Goal: Information Seeking & Learning: Learn about a topic

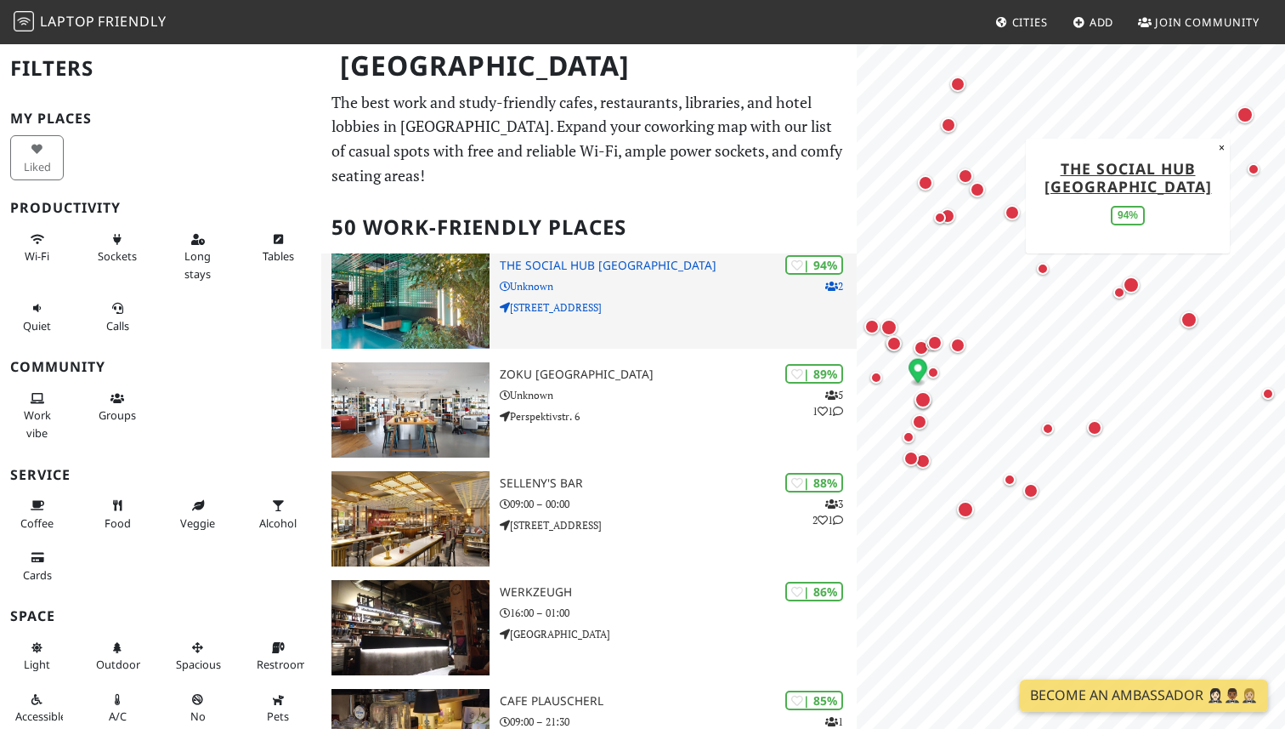
click at [836, 278] on p "2" at bounding box center [835, 286] width 18 height 16
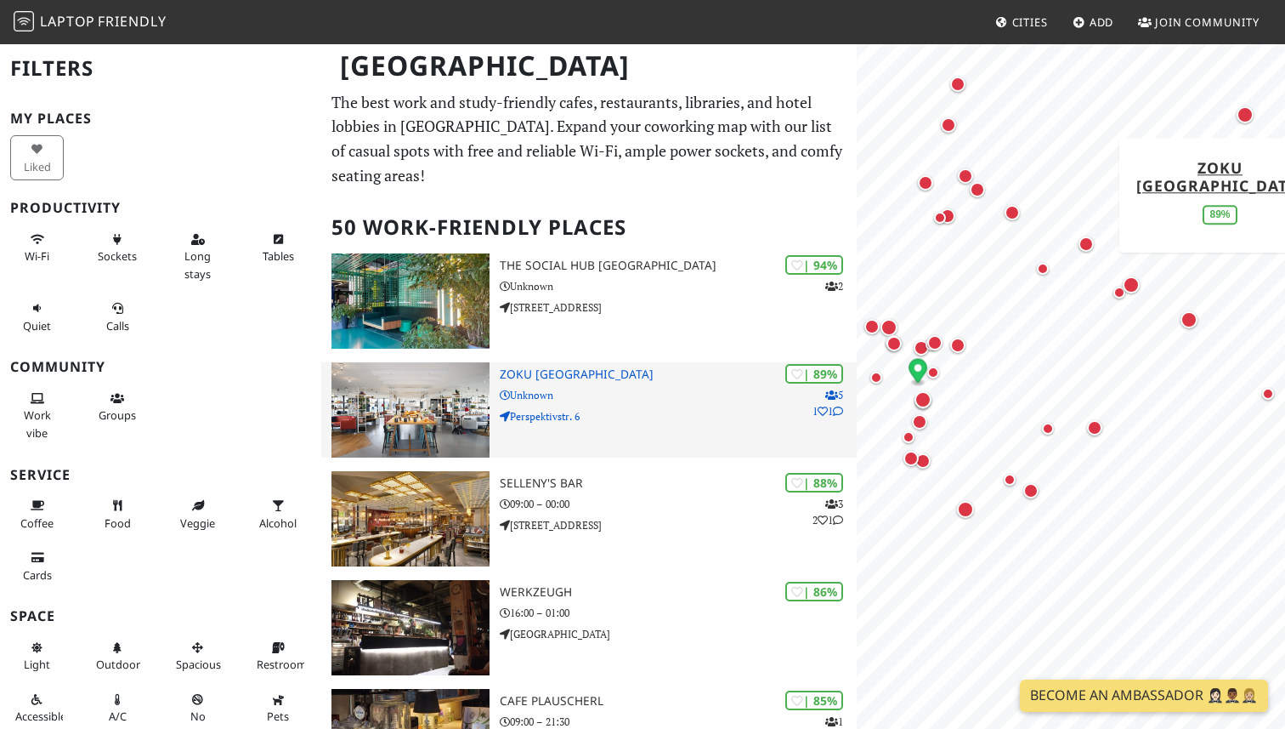
click at [639, 408] on p "Perspektivstr. 6" at bounding box center [678, 416] width 357 height 16
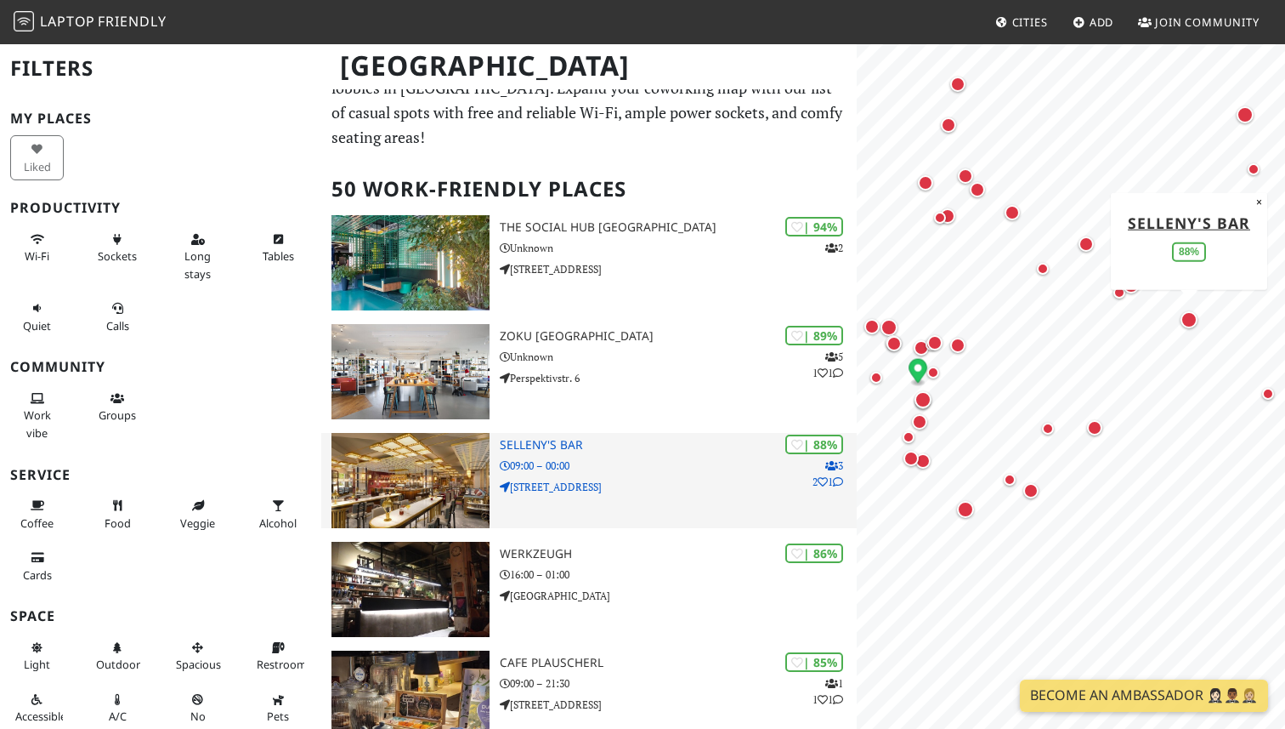
scroll to position [65, 0]
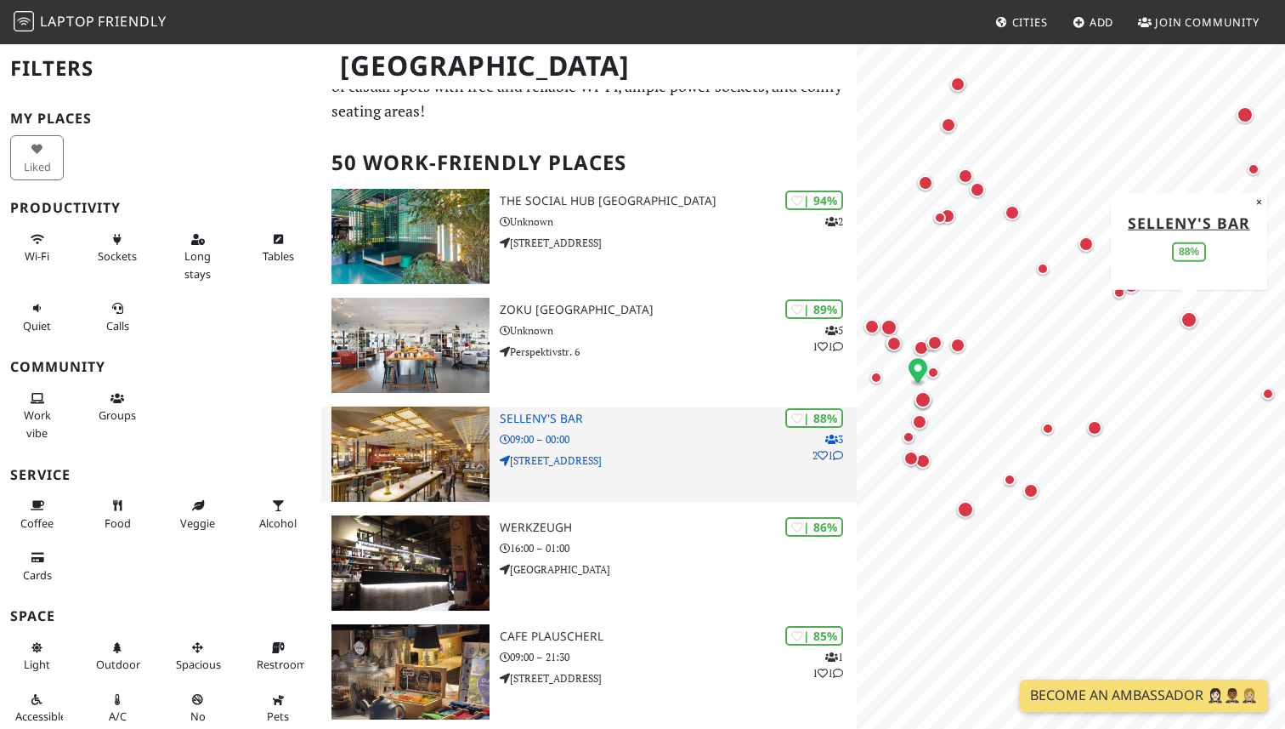
click at [709, 452] on p "Am Stadtpark 1" at bounding box center [678, 460] width 357 height 16
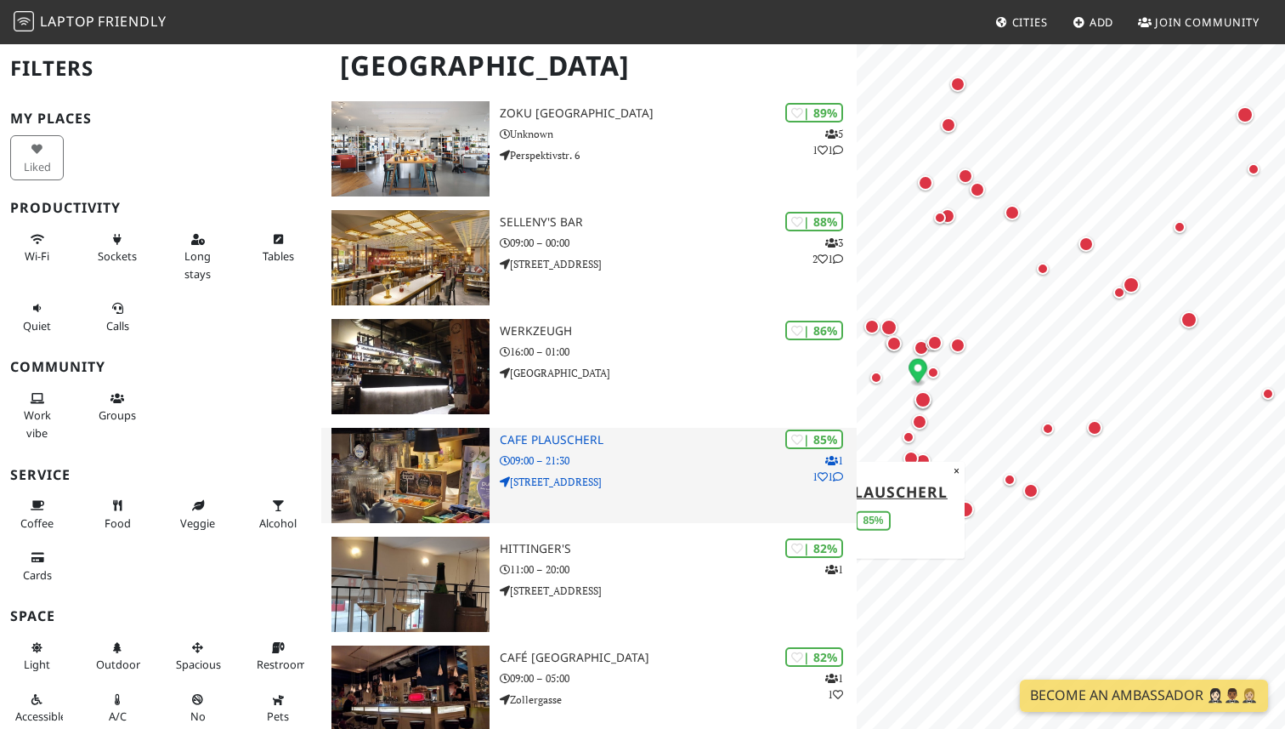
scroll to position [264, 0]
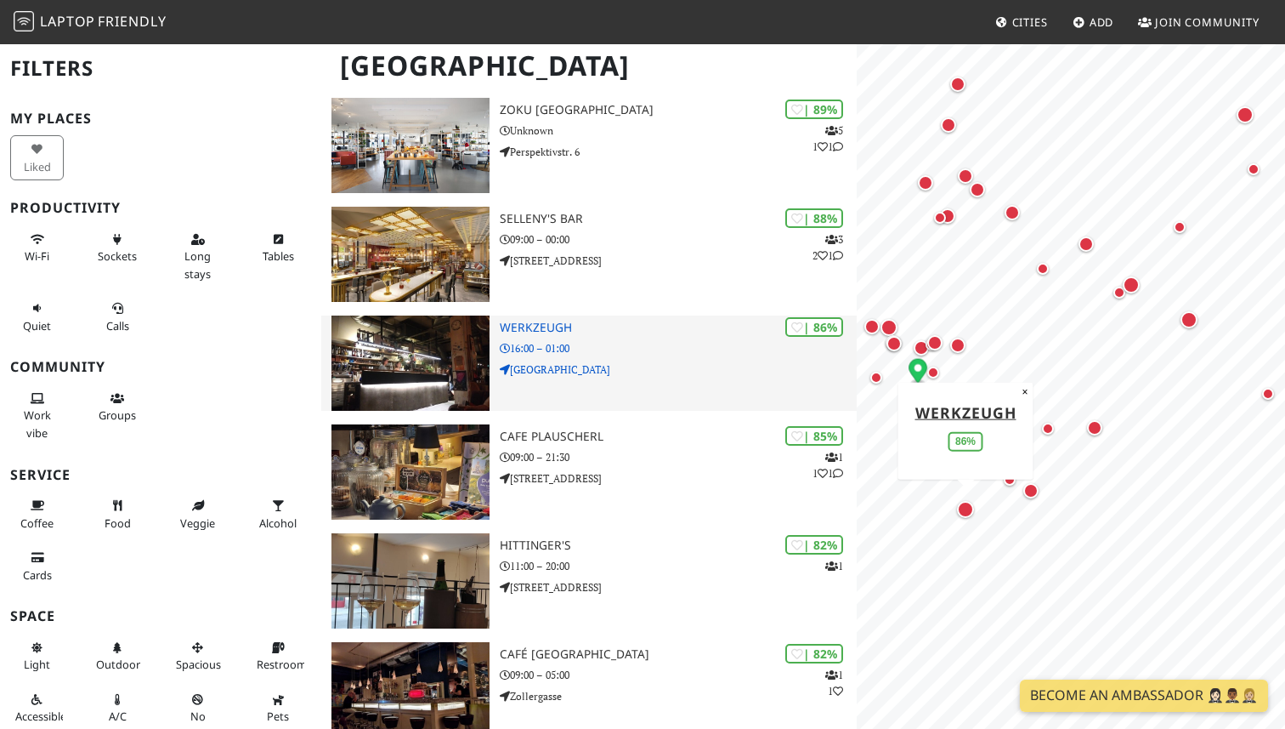
click at [689, 361] on p "Schönbrunner Straße" at bounding box center [678, 369] width 357 height 16
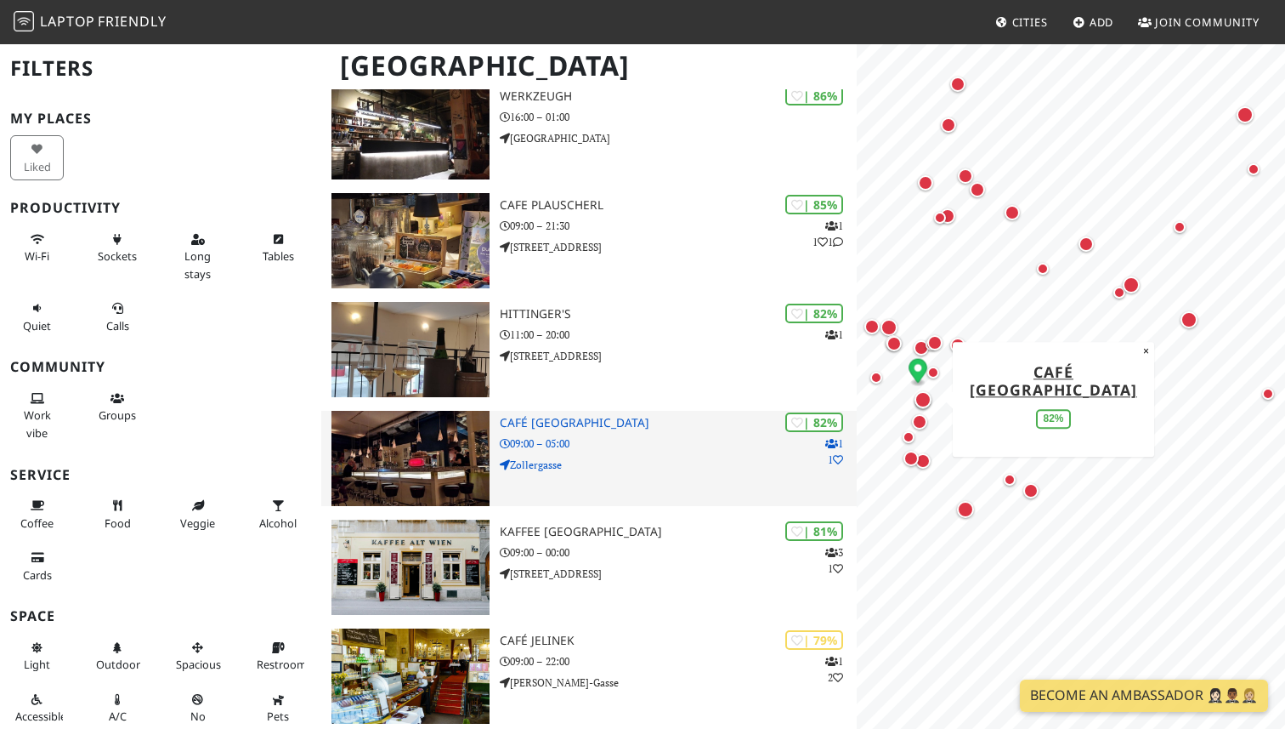
scroll to position [497, 0]
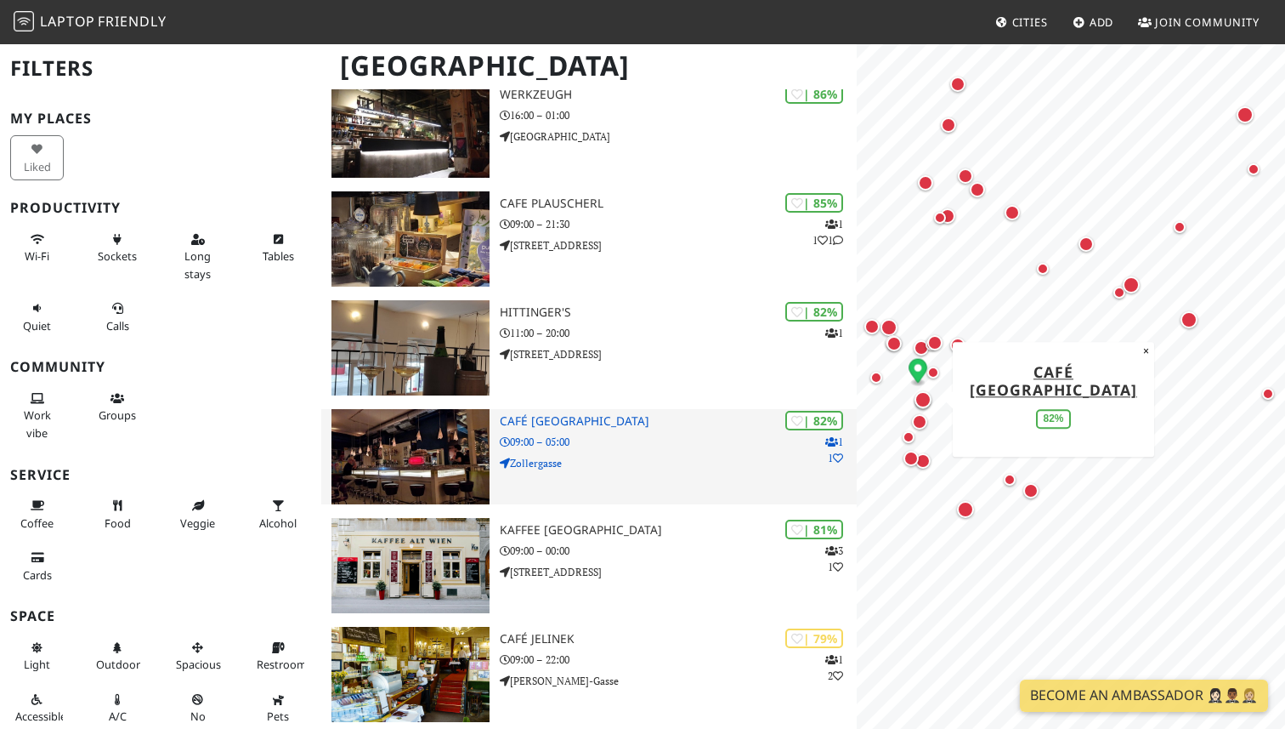
click at [675, 456] on div "| 82% 1 1 Café Europa 09:00 – 05:00 Zollergasse" at bounding box center [678, 456] width 357 height 95
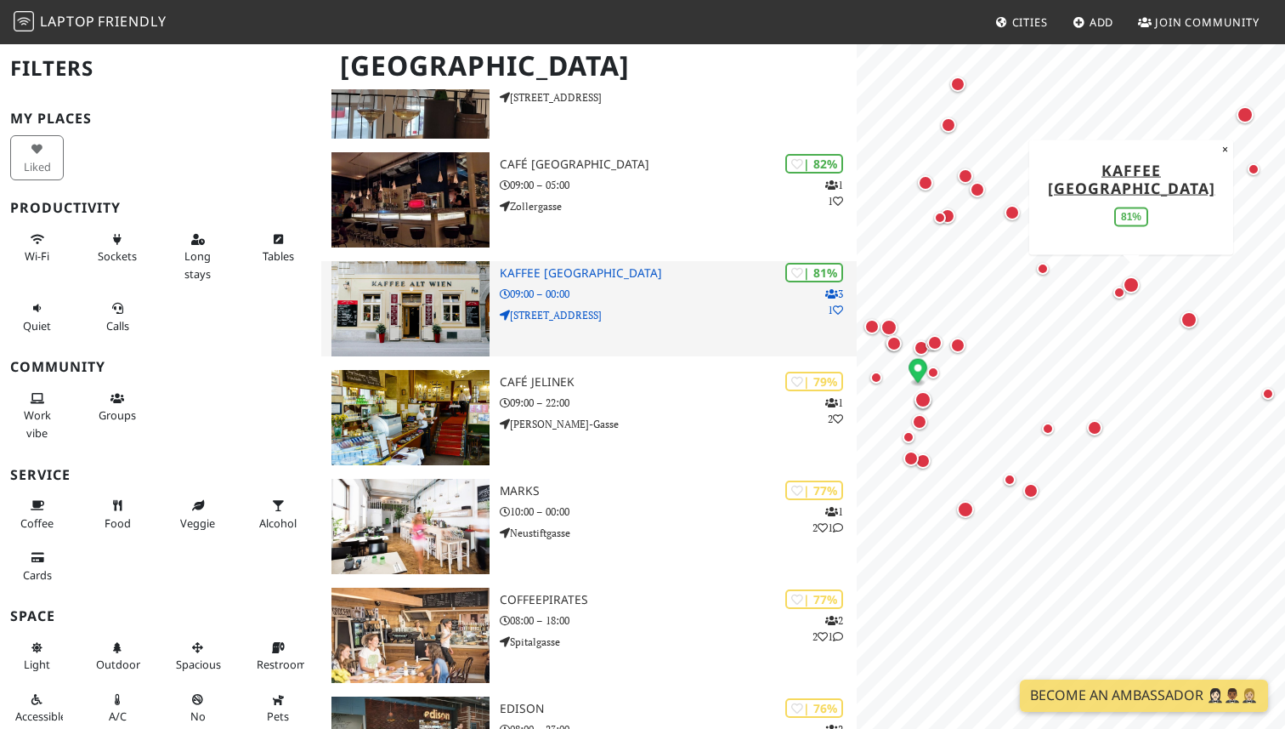
scroll to position [756, 0]
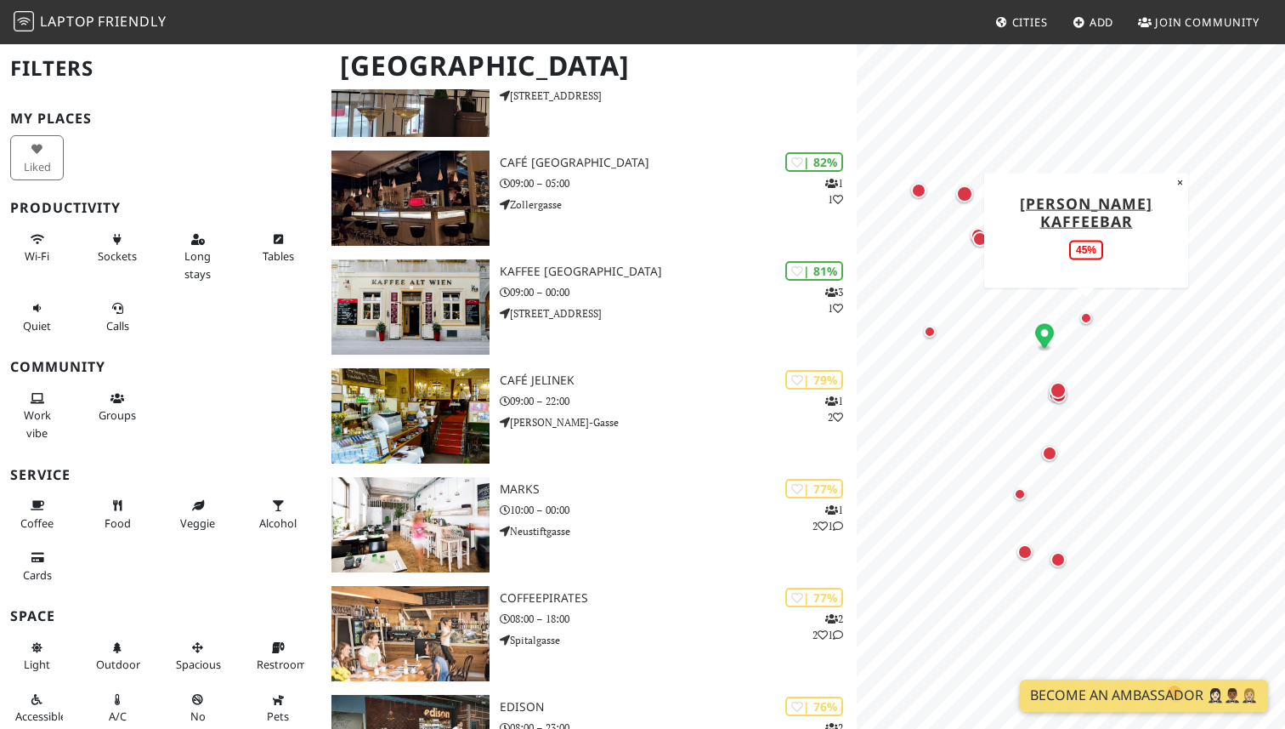
click at [1086, 318] on div "Map marker" at bounding box center [1087, 318] width 12 height 12
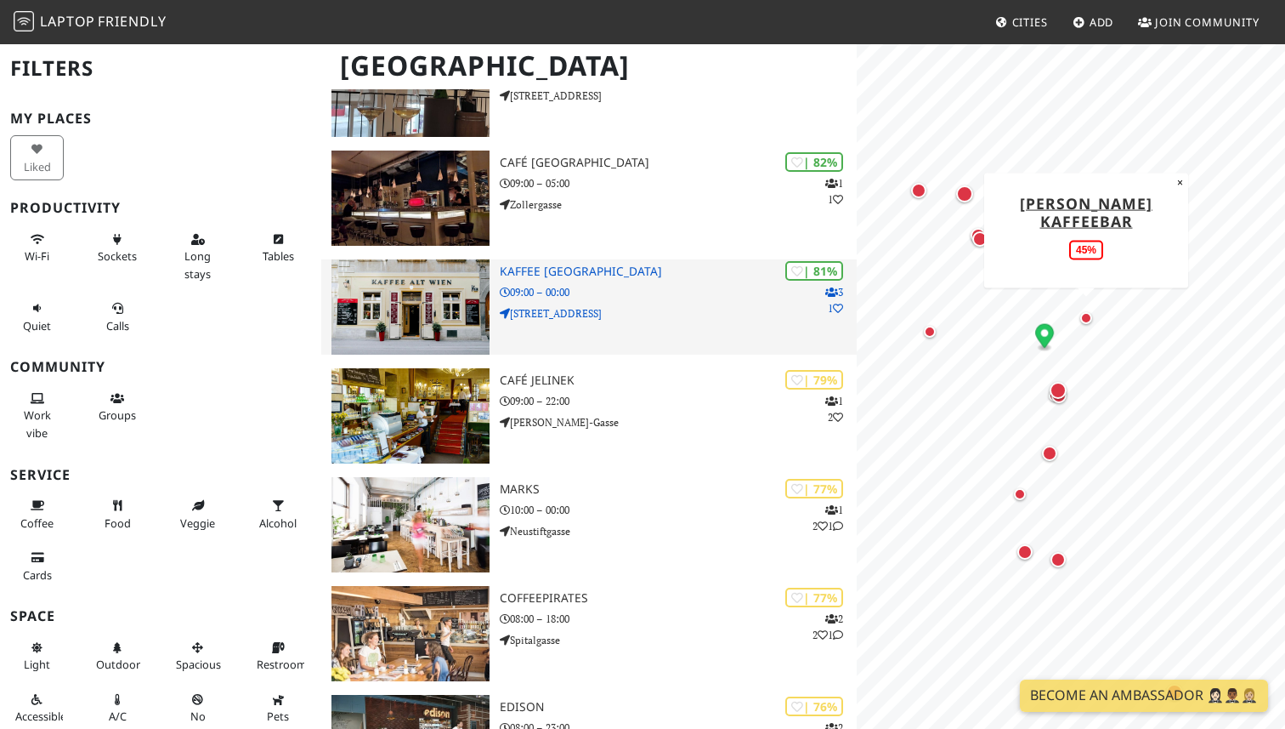
scroll to position [0, 0]
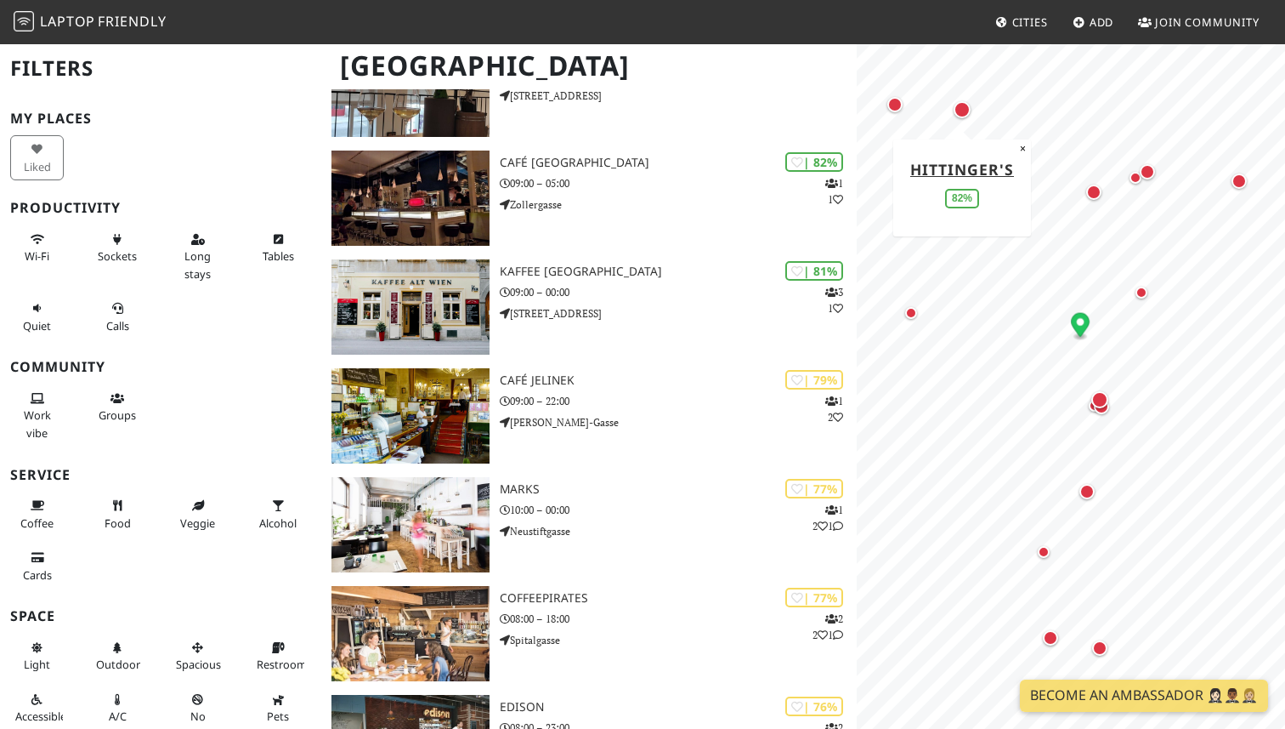
click at [966, 116] on div "Map marker" at bounding box center [962, 109] width 17 height 17
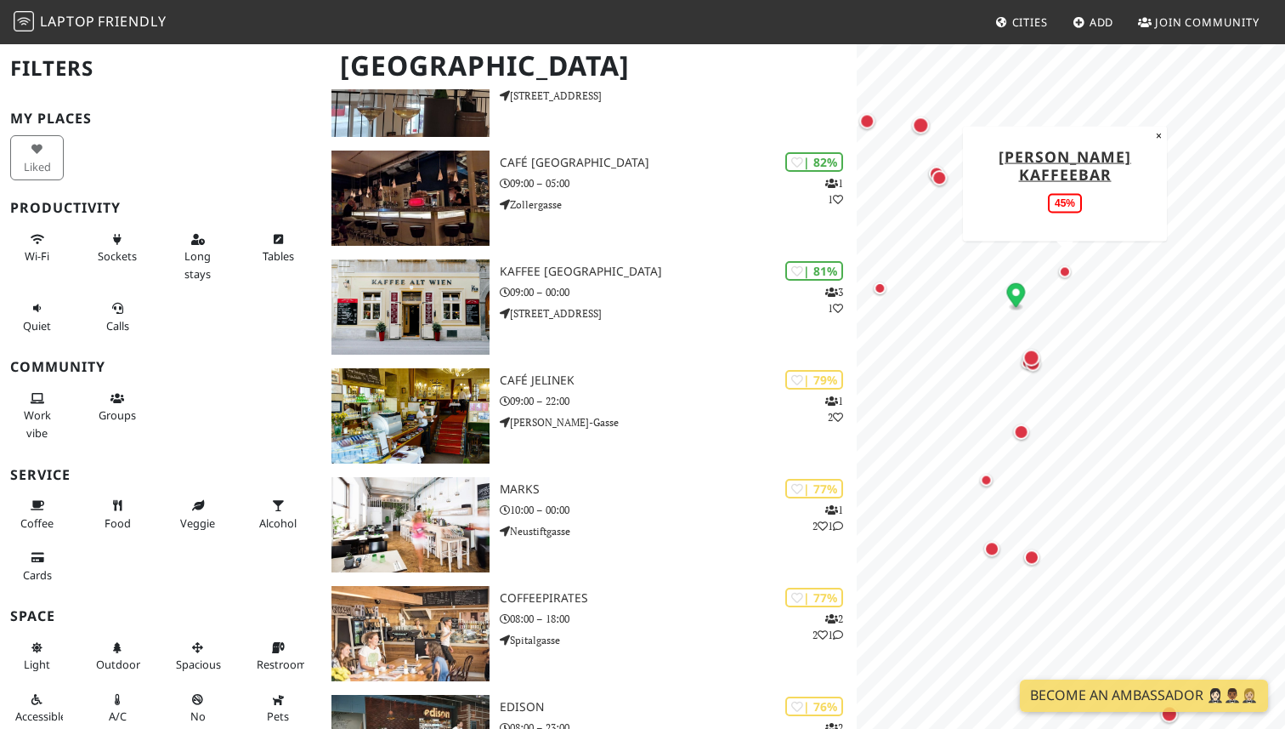
drag, startPoint x: 1139, startPoint y: 281, endPoint x: 1069, endPoint y: 269, distance: 71.6
click at [1069, 269] on div "Map marker" at bounding box center [1065, 271] width 12 height 12
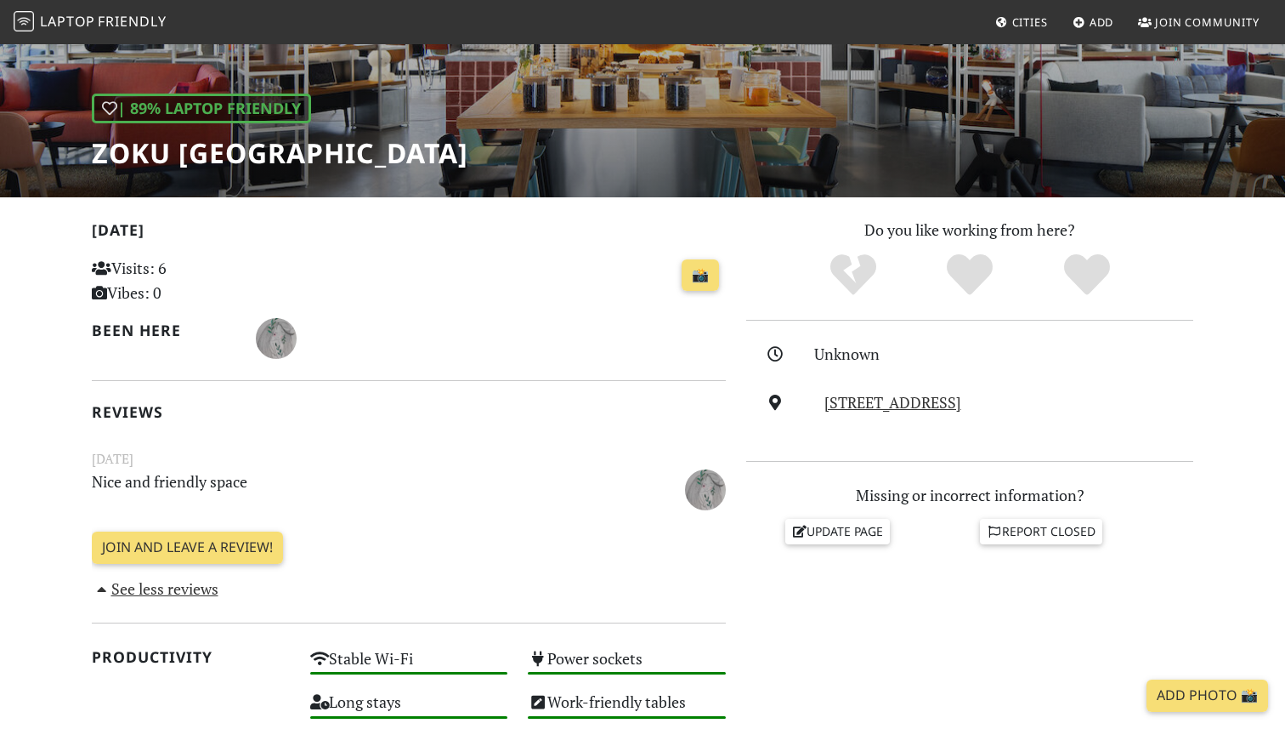
scroll to position [198, 0]
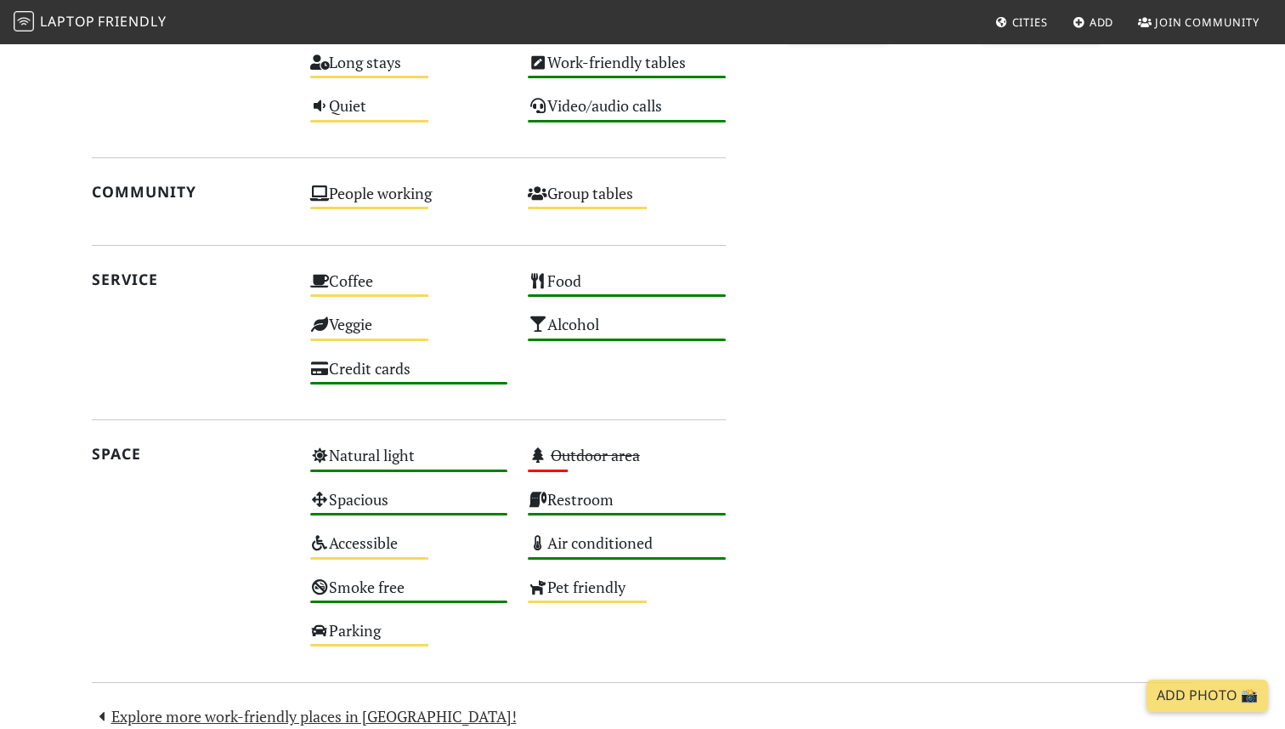
scroll to position [854, 0]
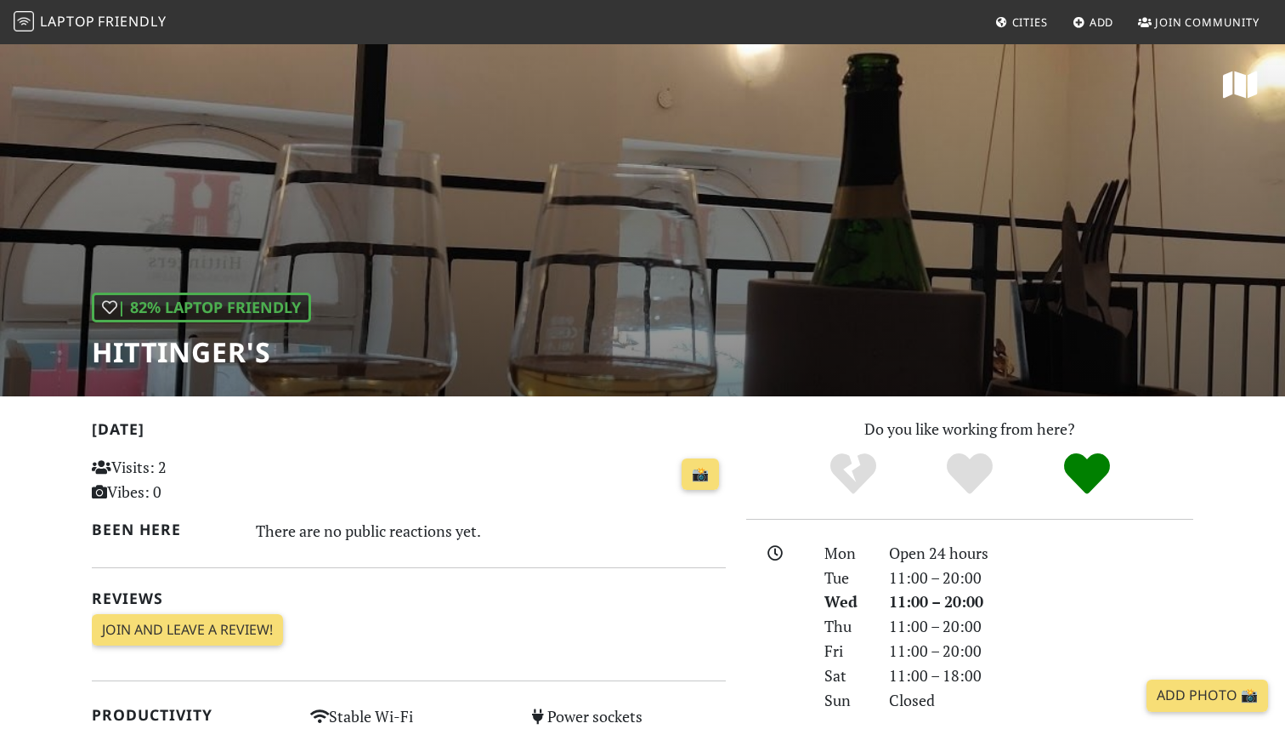
click at [777, 231] on div "| 82% Laptop Friendly [PERSON_NAME]" at bounding box center [642, 220] width 1285 height 354
